Goal: Task Accomplishment & Management: Use online tool/utility

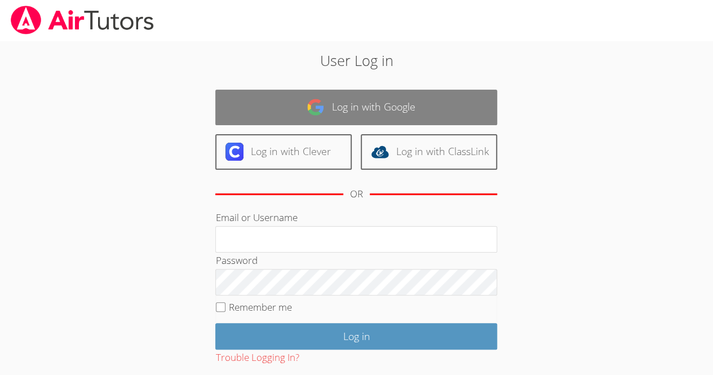
click at [277, 97] on link "Log in with Google" at bounding box center [356, 107] width 282 height 35
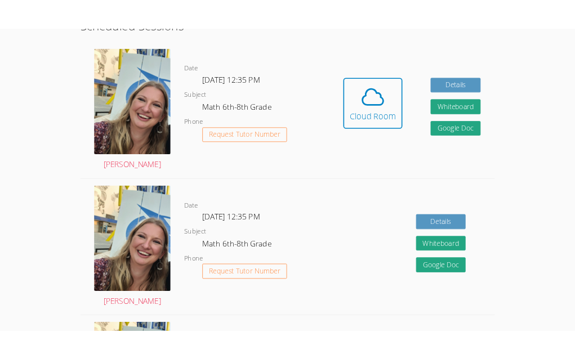
scroll to position [319, 0]
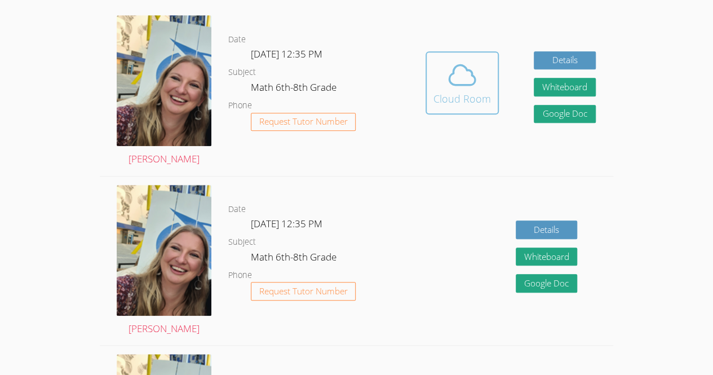
click at [476, 61] on icon at bounding box center [462, 75] width 32 height 32
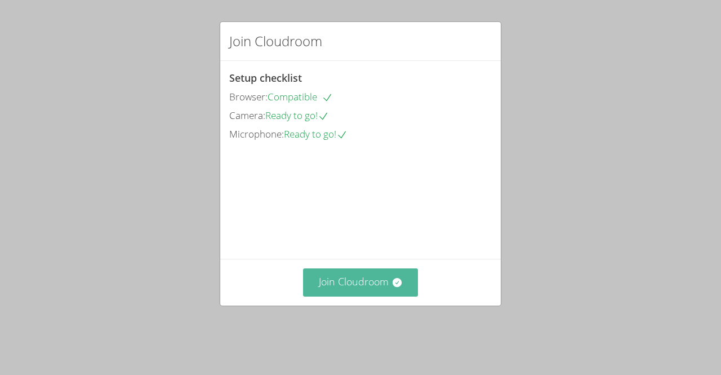
click at [370, 296] on button "Join Cloudroom" at bounding box center [360, 282] width 115 height 28
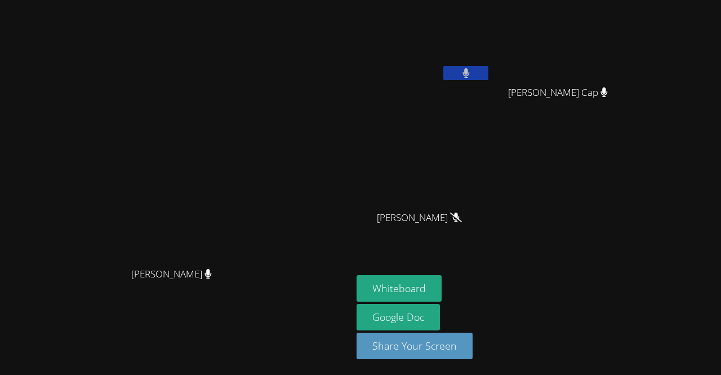
click at [488, 76] on button at bounding box center [465, 73] width 45 height 14
click at [442, 281] on button "Whiteboard" at bounding box center [399, 288] width 85 height 26
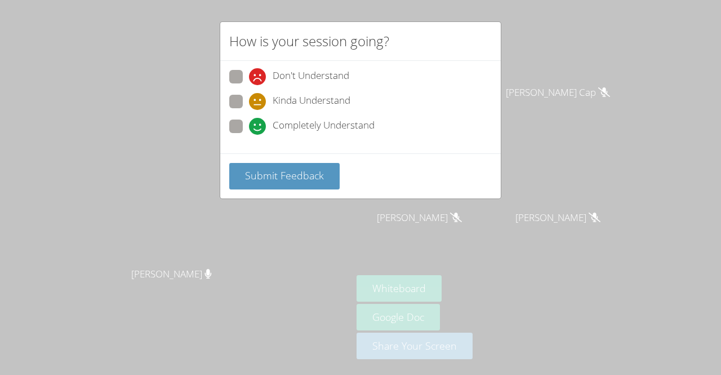
click at [345, 121] on span "Completely Understand" at bounding box center [324, 126] width 102 height 17
click at [259, 121] on input "Completely Understand" at bounding box center [254, 124] width 10 height 10
radio input "true"
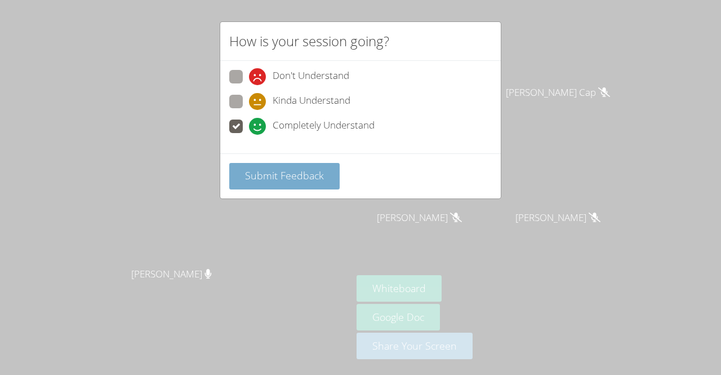
click at [309, 175] on span "Submit Feedback" at bounding box center [284, 175] width 79 height 14
